Goal: Task Accomplishment & Management: Manage account settings

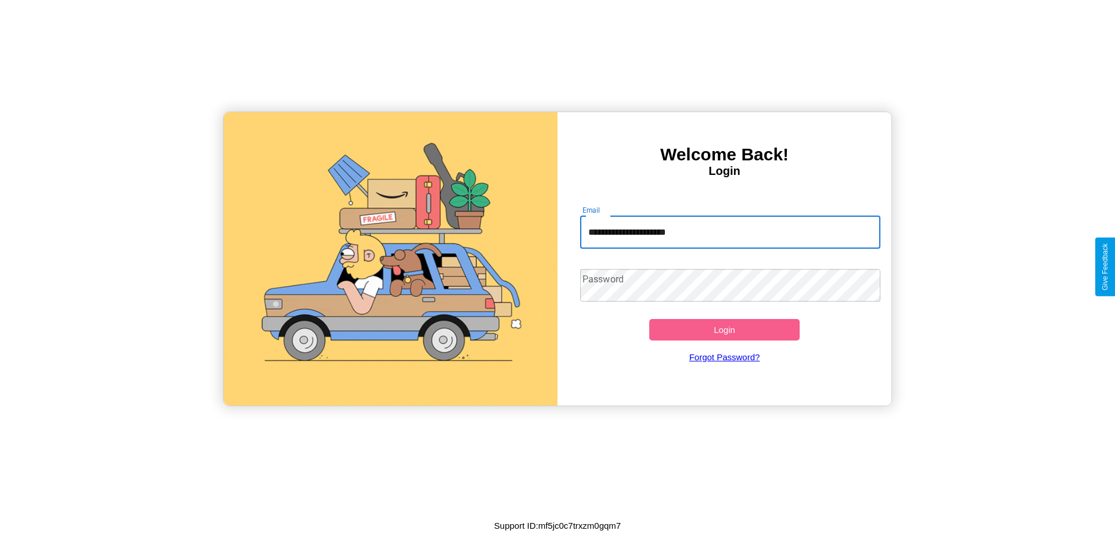
type input "**********"
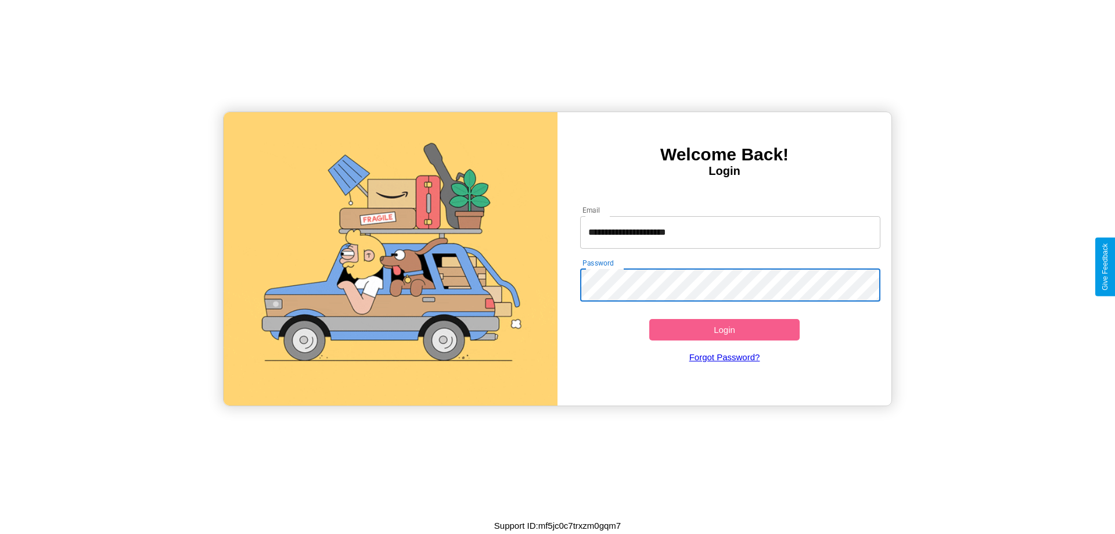
click at [724, 329] on button "Login" at bounding box center [724, 329] width 150 height 21
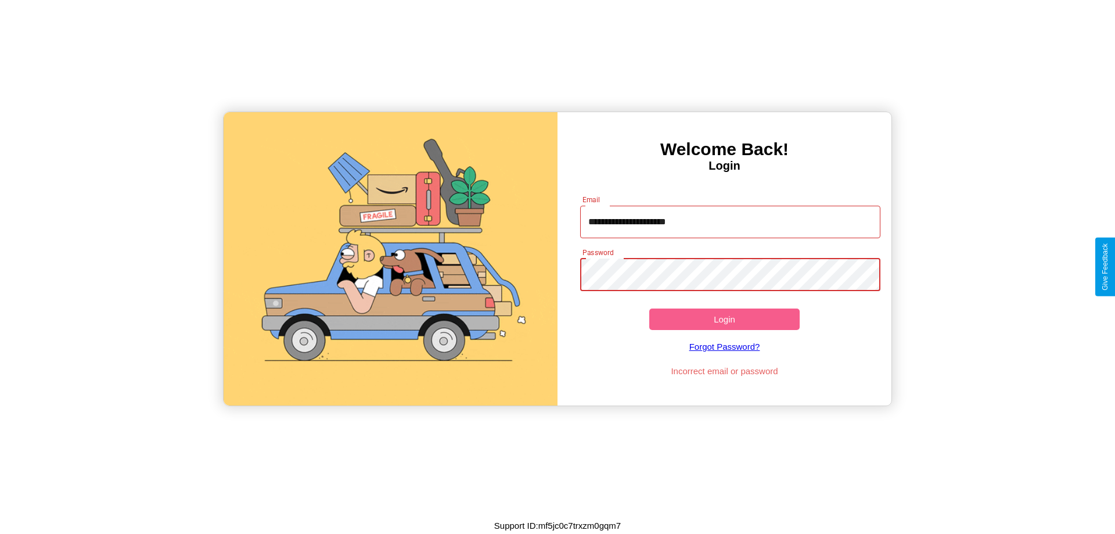
click at [724, 319] on button "Login" at bounding box center [724, 318] width 150 height 21
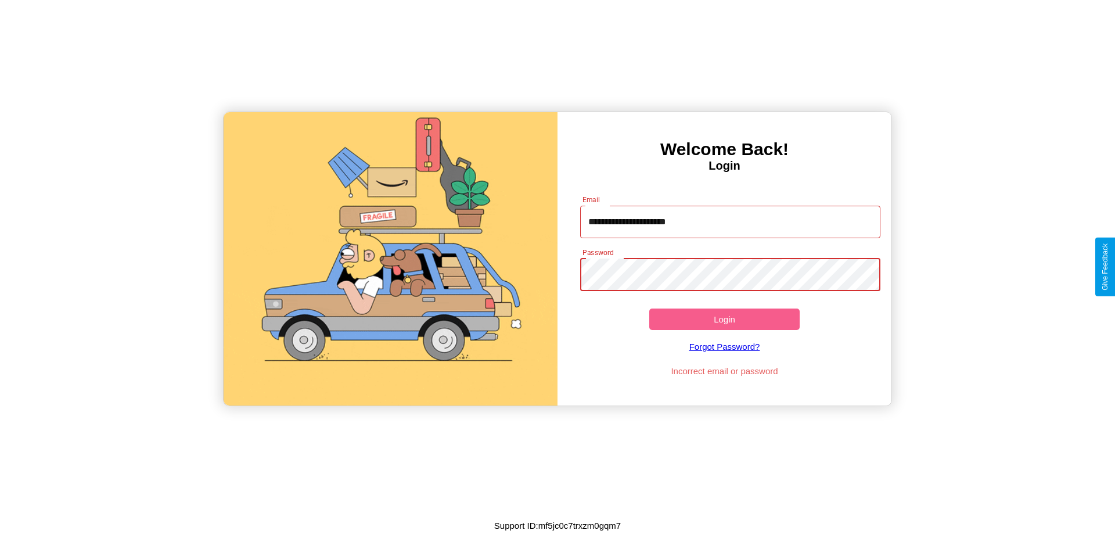
click at [724, 319] on button "Login" at bounding box center [724, 318] width 150 height 21
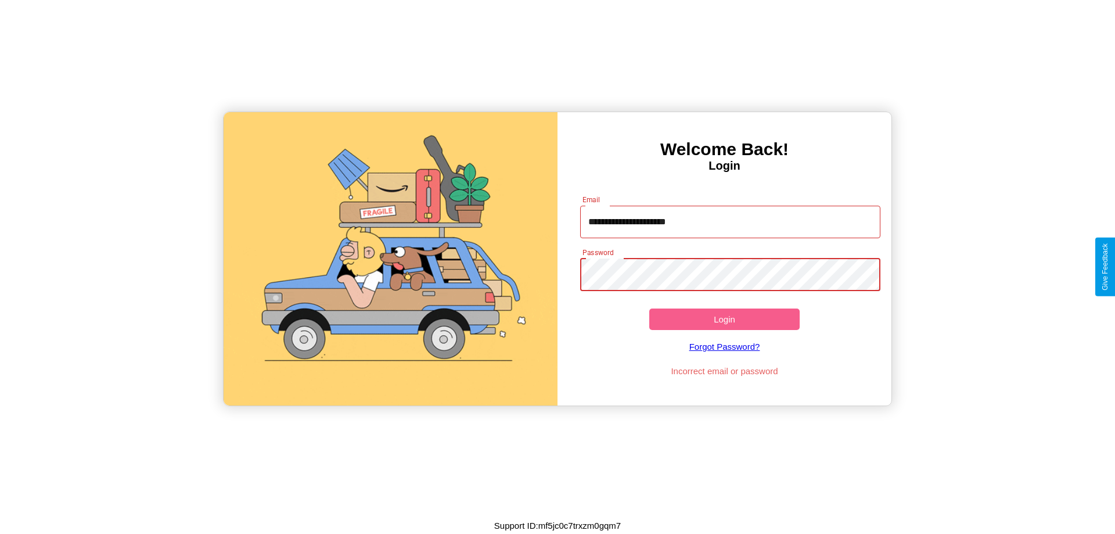
click at [724, 319] on button "Login" at bounding box center [724, 318] width 150 height 21
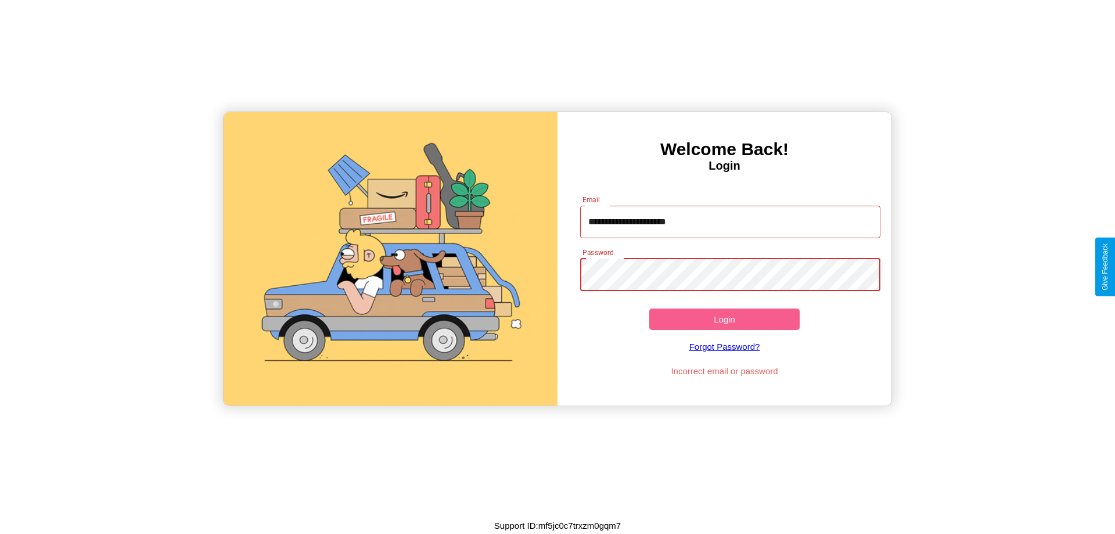
click at [724, 319] on button "Login" at bounding box center [724, 318] width 150 height 21
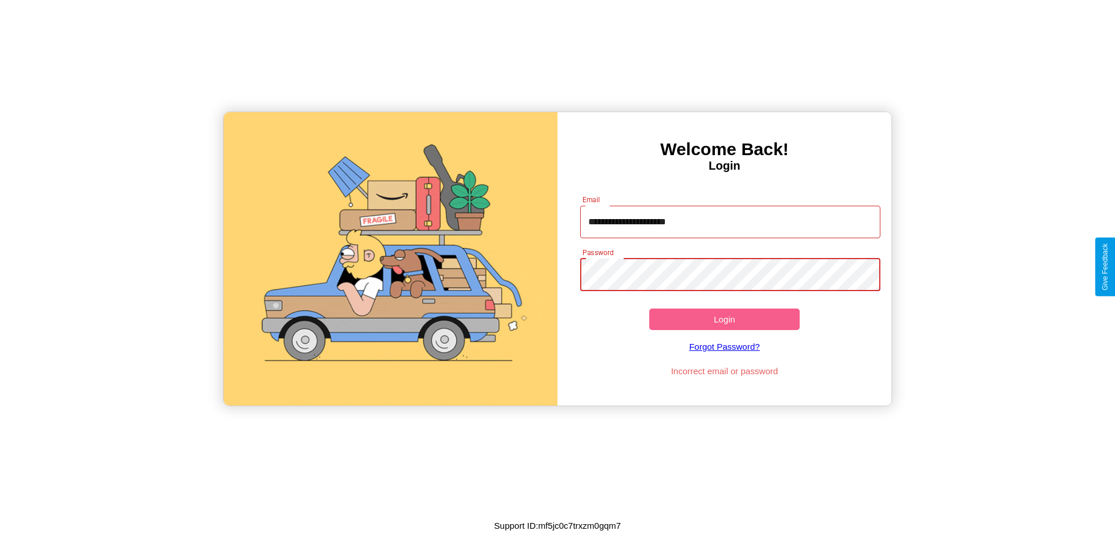
click at [724, 319] on button "Login" at bounding box center [724, 318] width 150 height 21
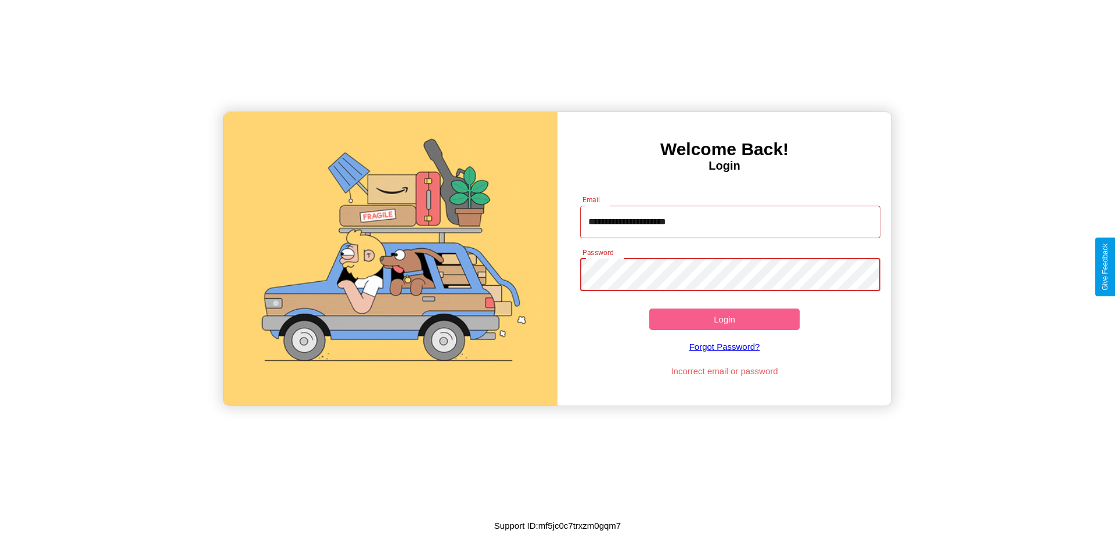
click at [724, 319] on button "Login" at bounding box center [724, 318] width 150 height 21
